Goal: Use online tool/utility: Utilize a website feature to perform a specific function

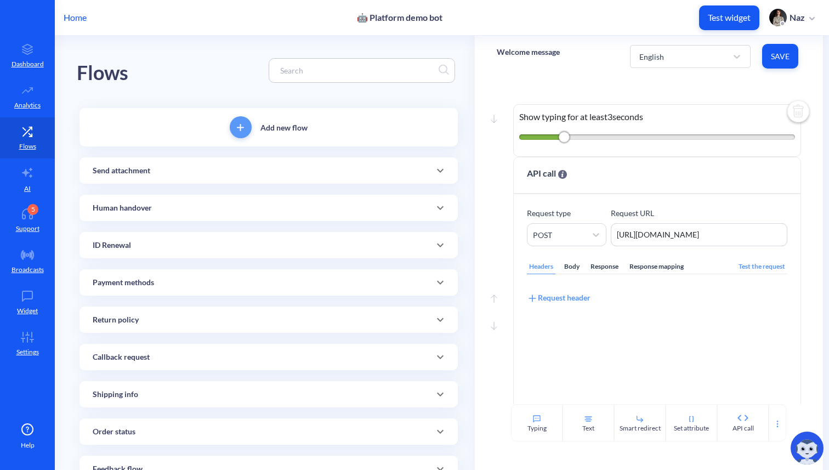
scroll to position [670, 0]
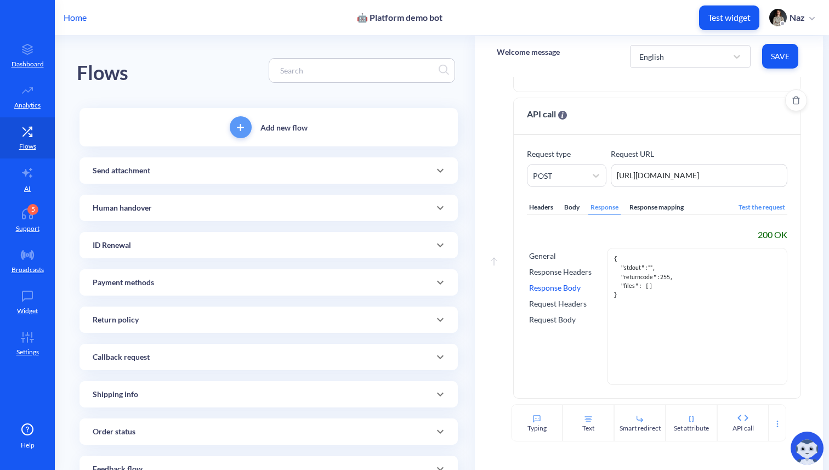
click at [736, 208] on div "Test the request" at bounding box center [761, 207] width 51 height 15
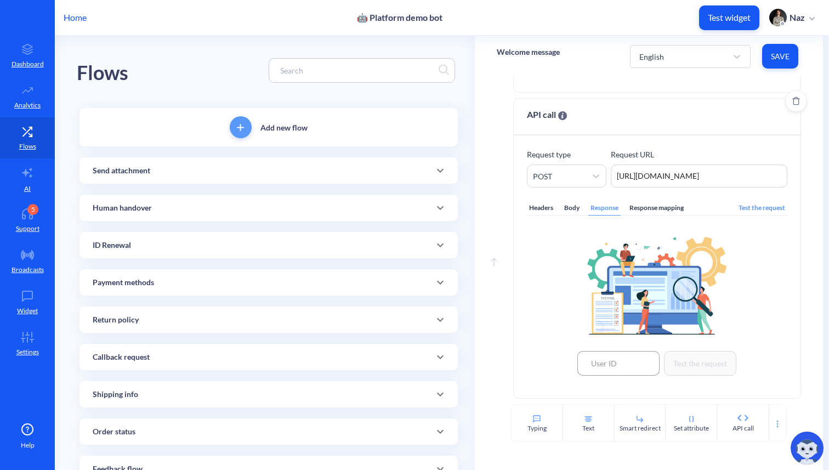
click at [612, 360] on input at bounding box center [618, 363] width 82 height 25
click at [613, 333] on div "306033" at bounding box center [618, 338] width 82 height 21
type input "306033"
click at [682, 363] on button "Test the request" at bounding box center [700, 363] width 72 height 25
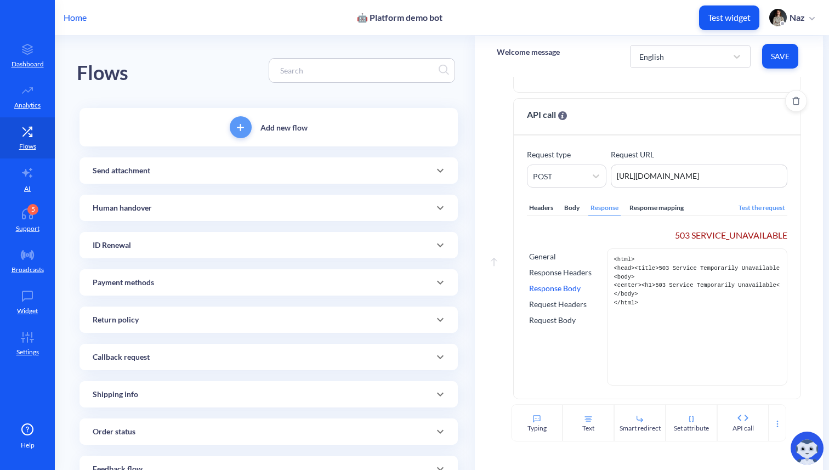
click at [755, 195] on div "Headers Body Response Response mapping Test the request 503 SERVICE_UNAVAILABLE…" at bounding box center [657, 286] width 260 height 198
click at [755, 201] on div "Test the request" at bounding box center [761, 208] width 51 height 15
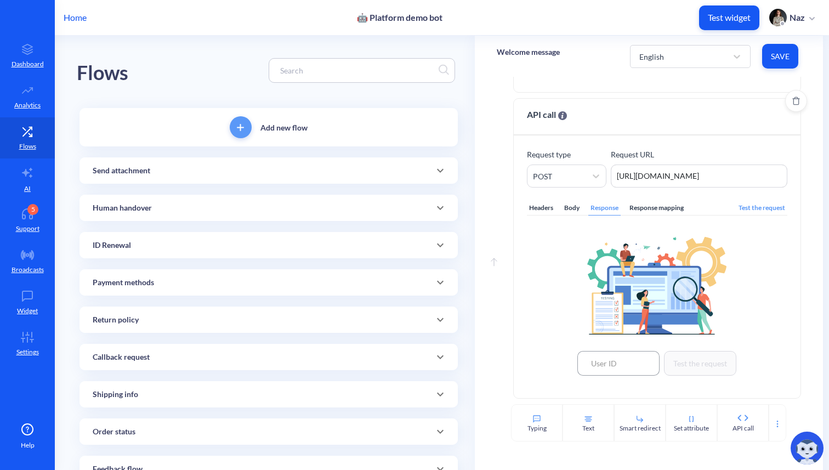
click at [621, 357] on input at bounding box center [618, 363] width 82 height 25
click at [613, 344] on div "306033" at bounding box center [618, 338] width 82 height 21
type input "306033"
click at [694, 361] on button "Test the request" at bounding box center [700, 363] width 72 height 25
